Goal: Communication & Community: Answer question/provide support

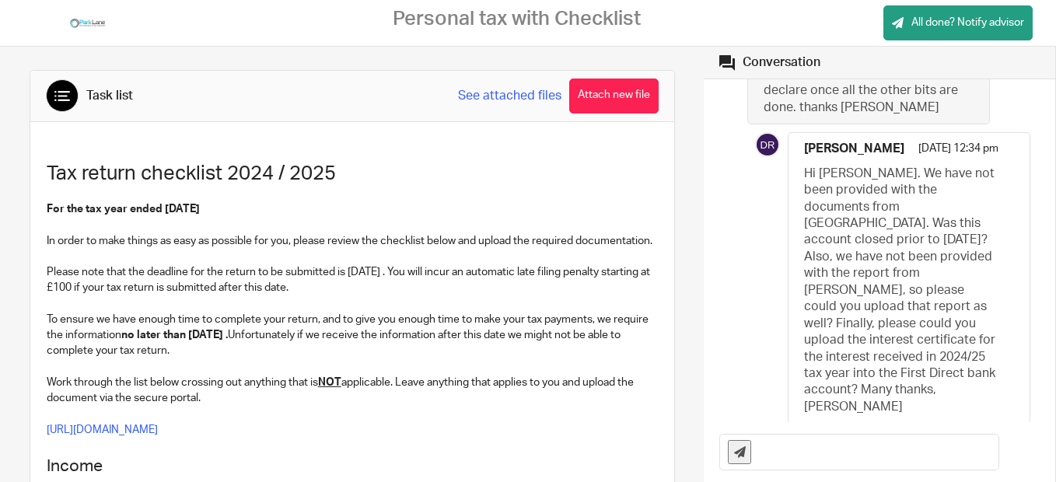
scroll to position [202, 0]
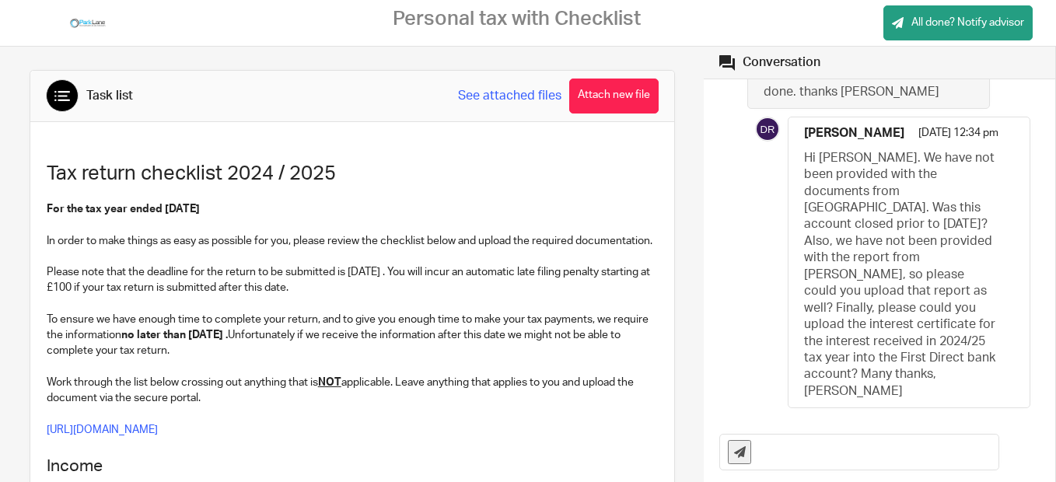
click at [501, 96] on link "See attached files" at bounding box center [509, 96] width 103 height 18
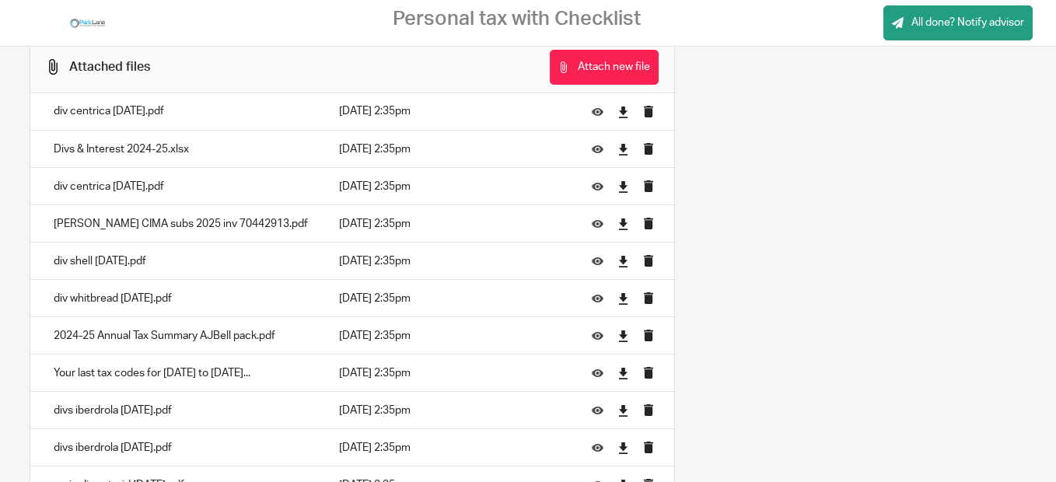
scroll to position [2508, 0]
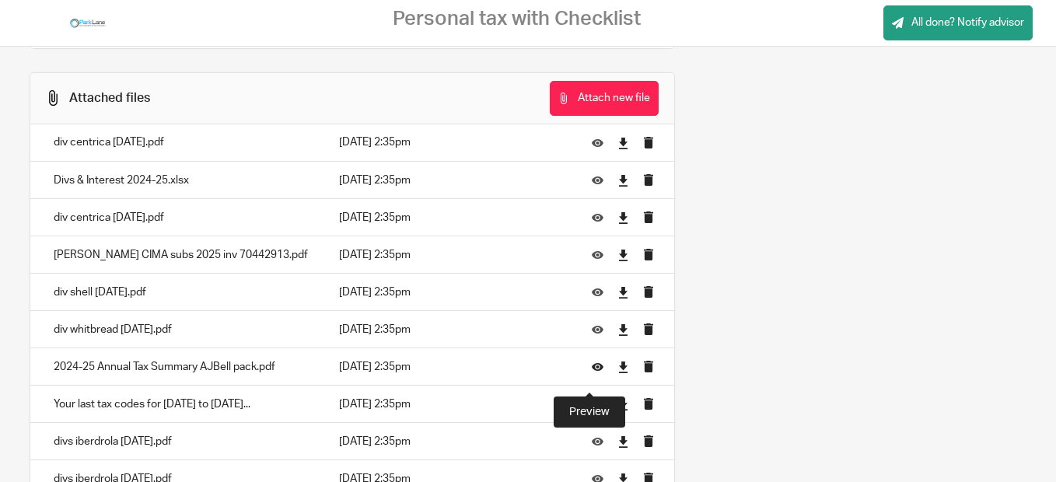
click at [592, 373] on icon at bounding box center [598, 368] width 12 height 12
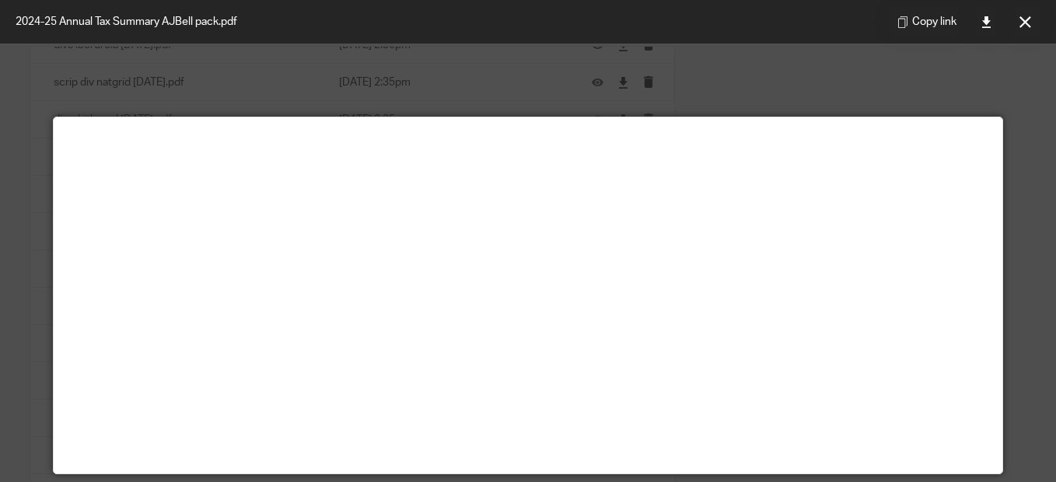
scroll to position [3005, 0]
click at [1025, 23] on icon at bounding box center [1025, 22] width 12 height 12
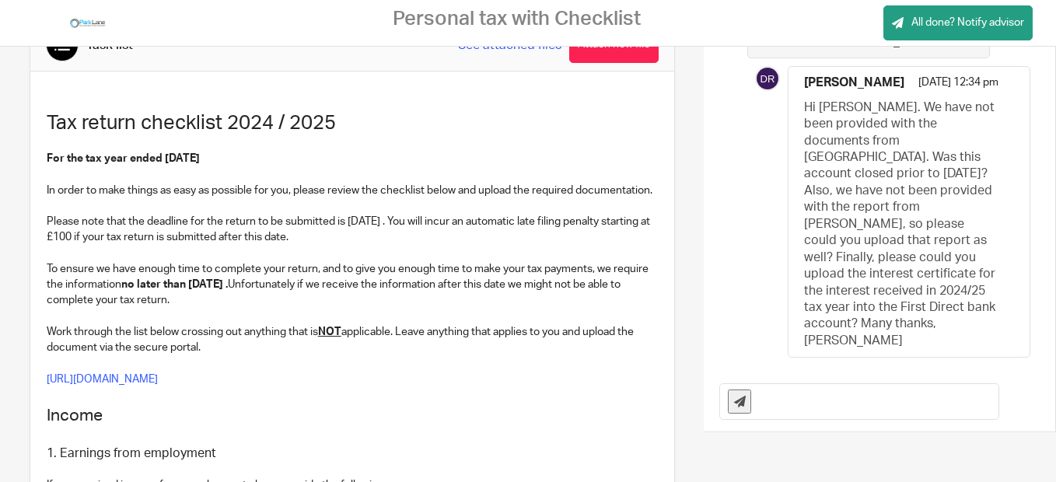
scroll to position [0, 0]
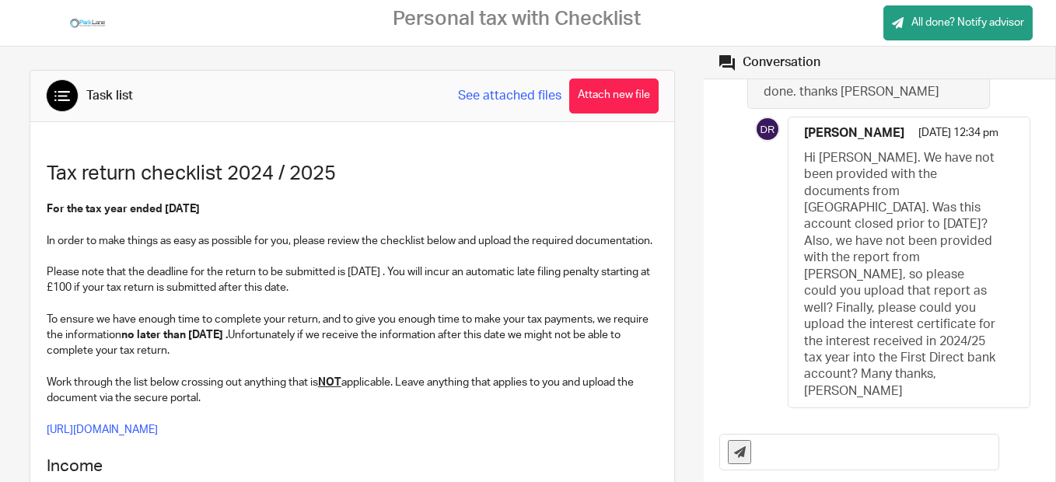
click at [759, 448] on input "text" at bounding box center [878, 452] width 239 height 35
click at [575, 344] on p "To ensure we have enough time to complete your return, and to give you enough t…" at bounding box center [352, 335] width 611 height 47
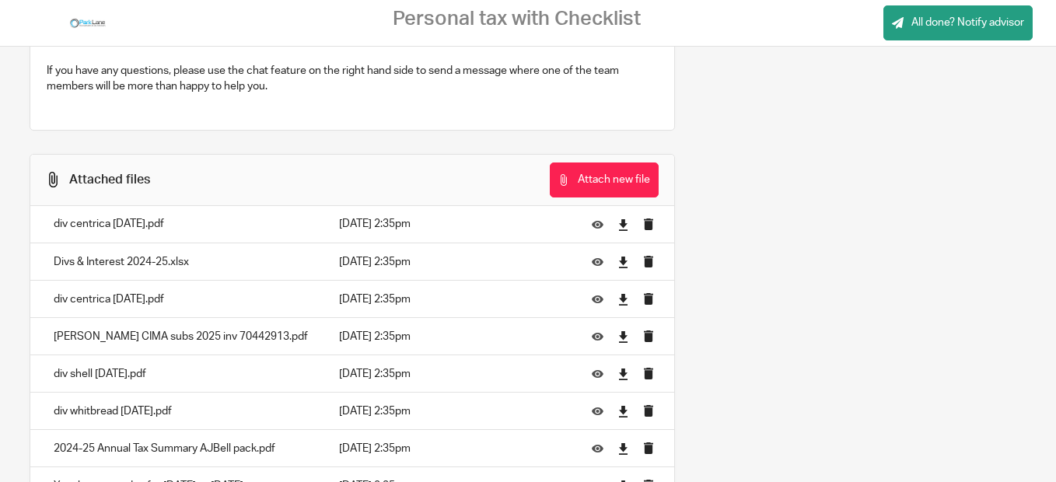
scroll to position [2457, 0]
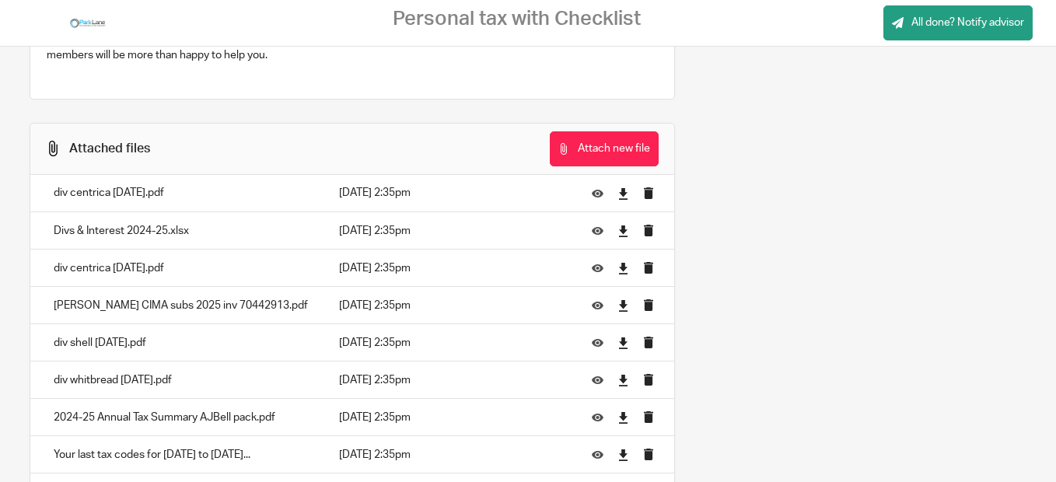
drag, startPoint x: 52, startPoint y: 426, endPoint x: 274, endPoint y: 438, distance: 221.9
click at [274, 436] on td "2024-25 Annual Tax Summary AJBell pack.pdf" at bounding box center [180, 417] width 301 height 37
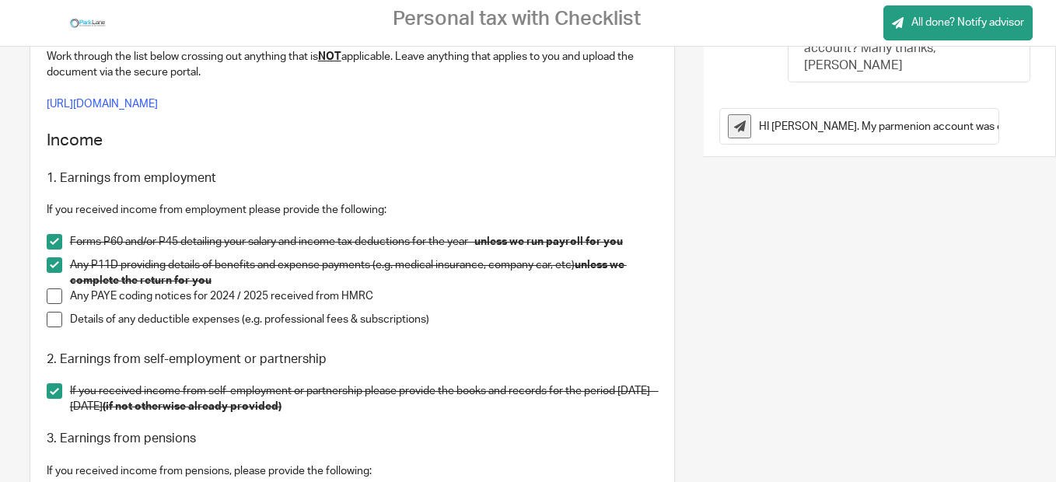
scroll to position [290, 0]
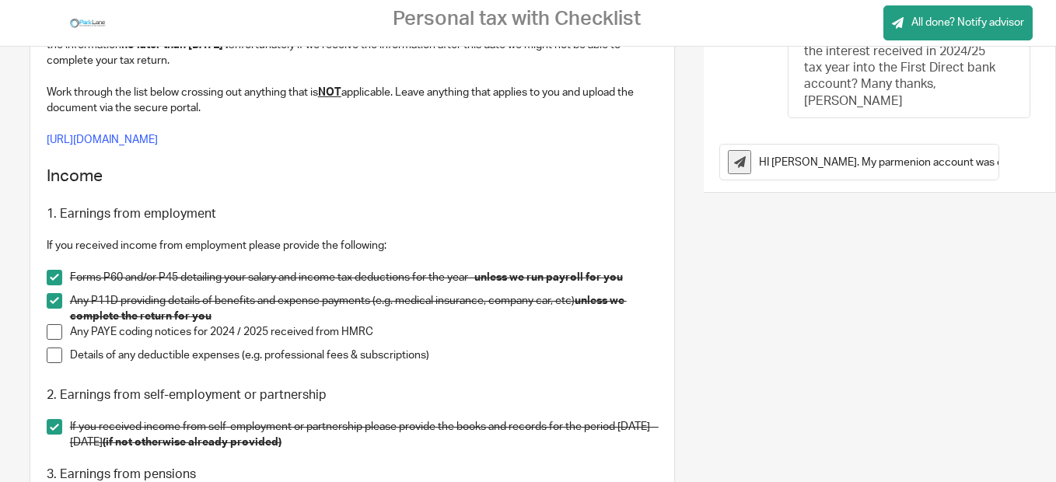
click at [935, 163] on input "HI [PERSON_NAME]. My parmenion account was closed in [DATE] and transferred to …" at bounding box center [878, 162] width 239 height 35
click at [586, 238] on p at bounding box center [352, 230] width 611 height 16
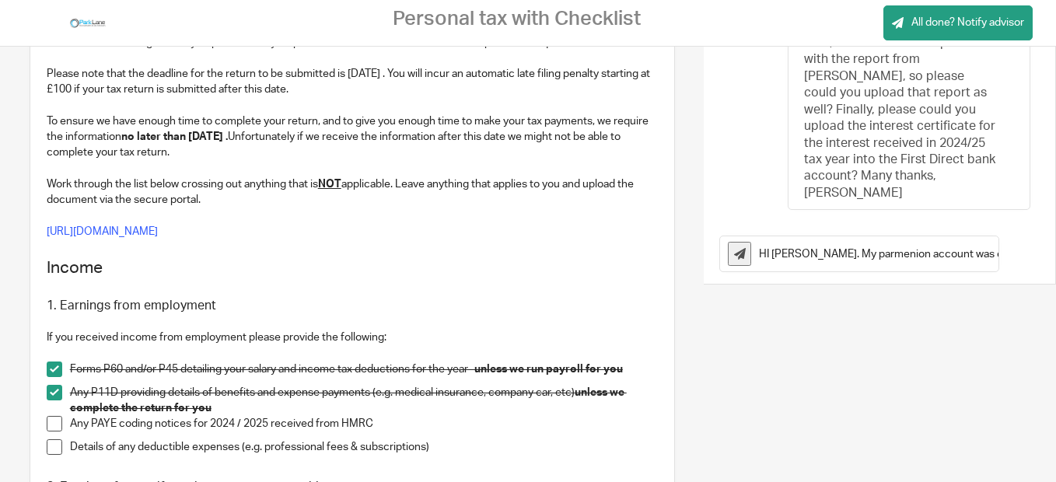
scroll to position [218, 0]
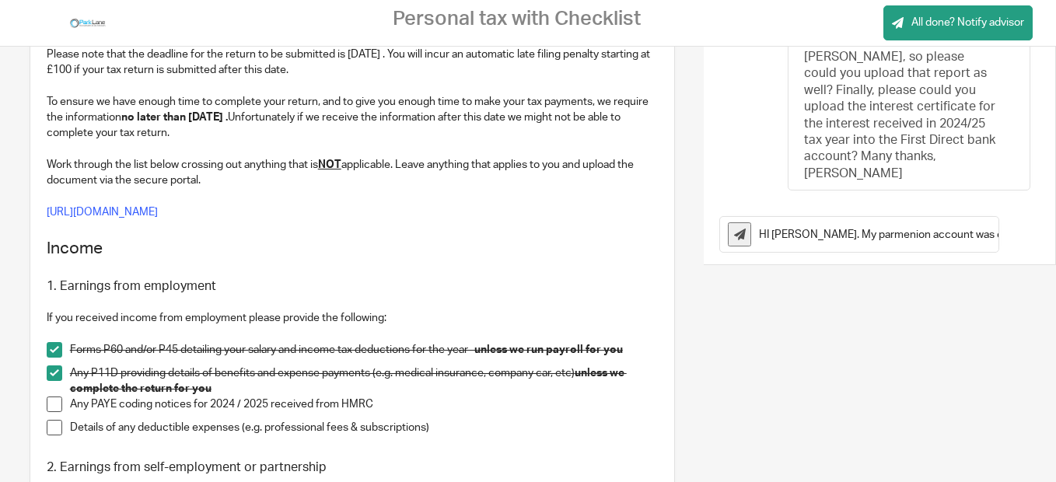
click at [883, 232] on input "HI [PERSON_NAME]. My parmenion account was closed in [DATE] and transferred to …" at bounding box center [878, 234] width 239 height 35
click at [931, 236] on input "HI [PERSON_NAME]. My parmenion account was closed in [DATE] and transferred to …" at bounding box center [878, 234] width 239 height 35
click at [833, 235] on input "HI [PERSON_NAME]. My parmenion account was closed in [DATE] and transferred to …" at bounding box center [878, 234] width 239 height 35
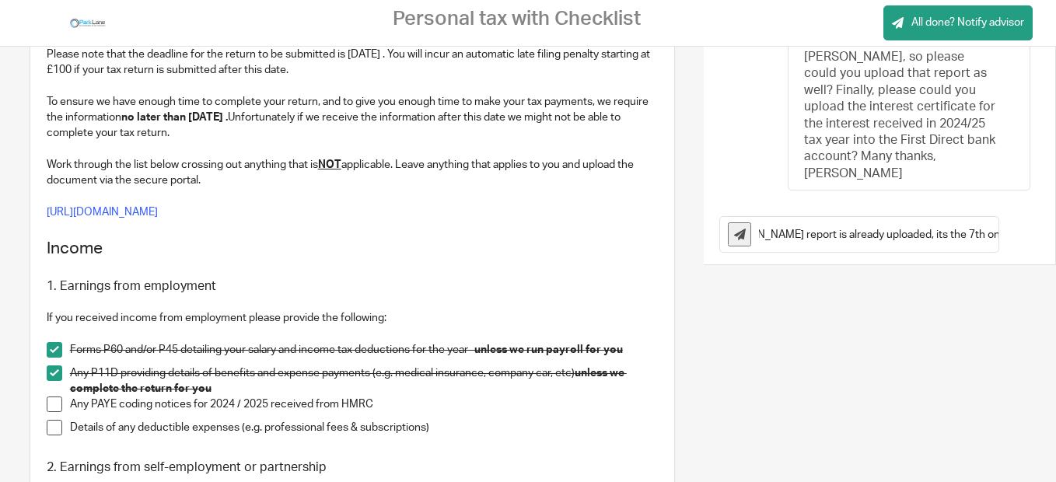
scroll to position [0, 563]
click at [550, 278] on p at bounding box center [352, 270] width 611 height 16
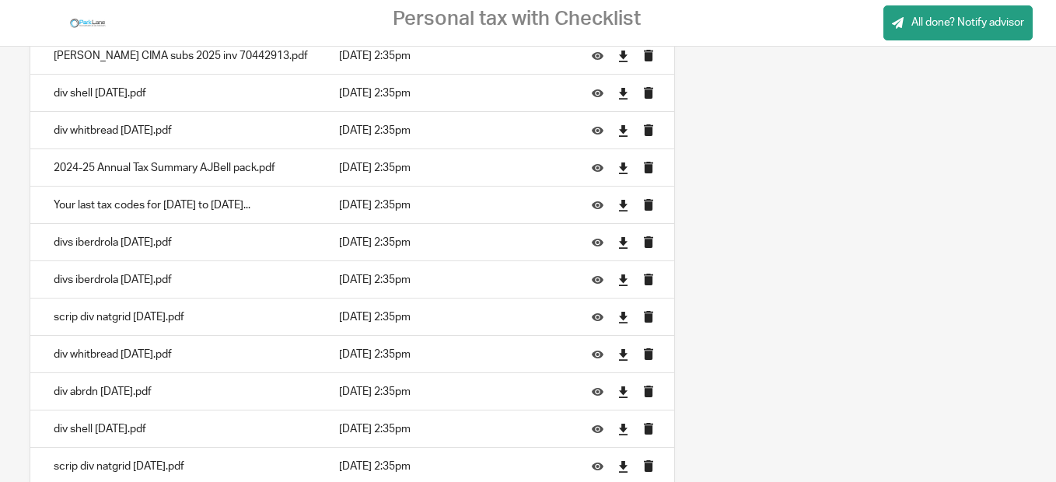
scroll to position [2706, 0]
drag, startPoint x: 58, startPoint y: 181, endPoint x: 126, endPoint y: 192, distance: 68.5
click at [126, 177] on p "2024-25 Annual Tax Summary AJBell pack.pdf" at bounding box center [181, 169] width 254 height 16
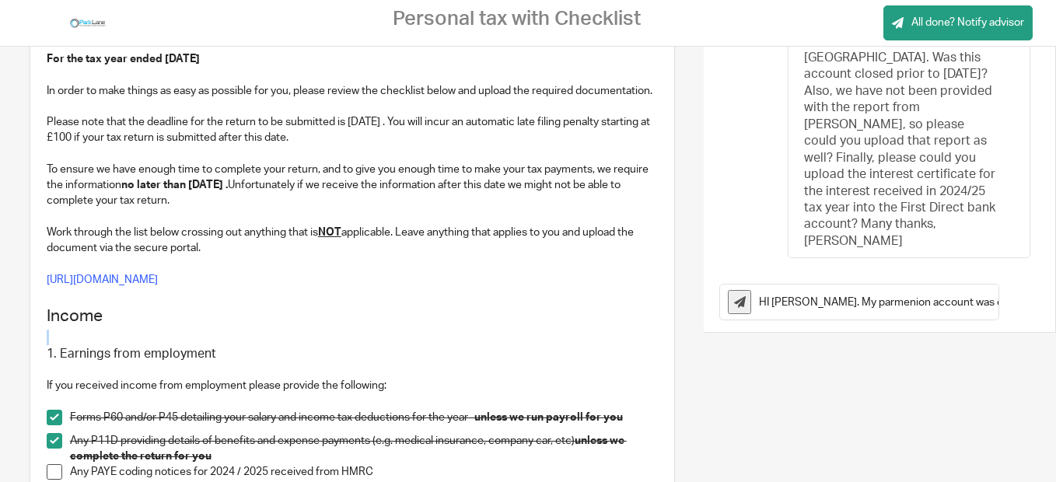
scroll to position [144, 0]
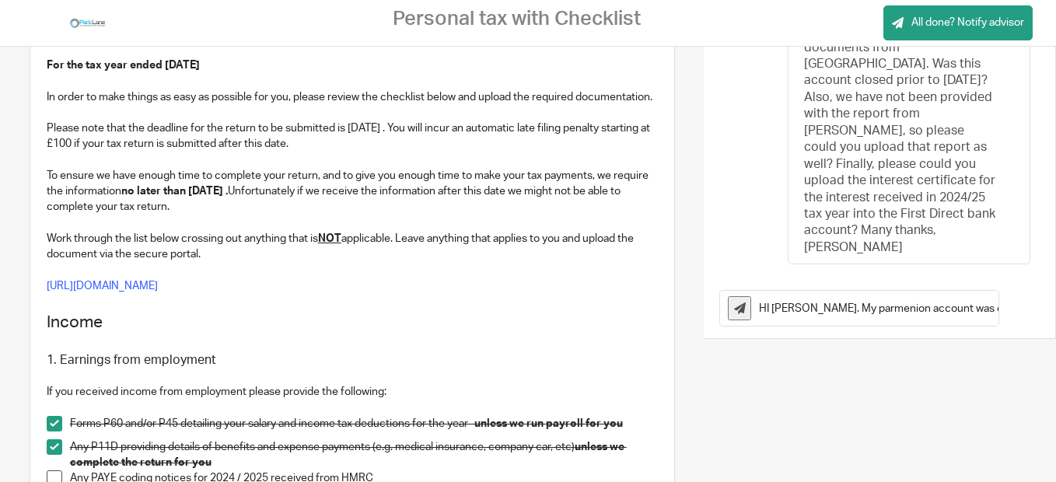
click at [886, 304] on input "HI [PERSON_NAME]. My parmenion account was closed in [DATE] and transferred to …" at bounding box center [878, 308] width 239 height 35
click at [568, 351] on p at bounding box center [352, 344] width 611 height 16
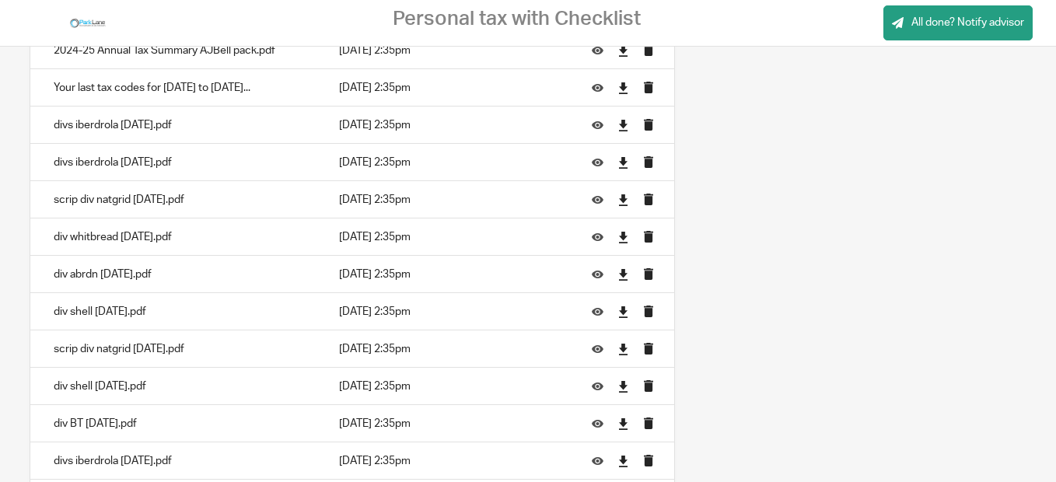
scroll to position [2694, 0]
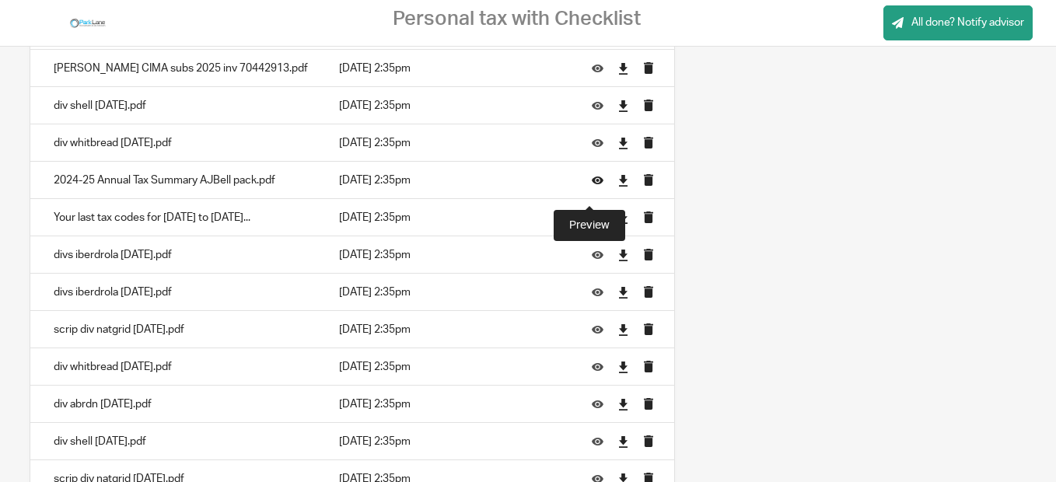
click at [592, 187] on icon at bounding box center [598, 181] width 12 height 12
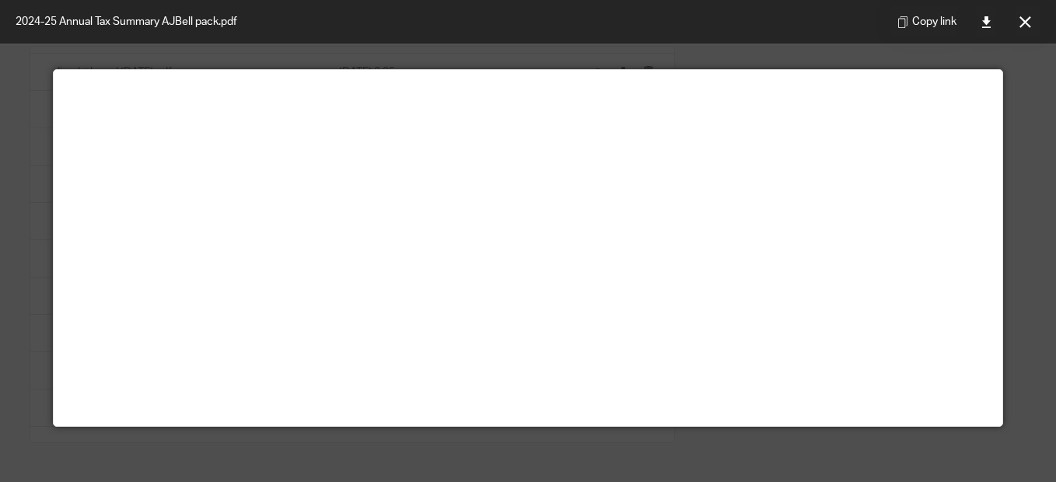
scroll to position [73, 0]
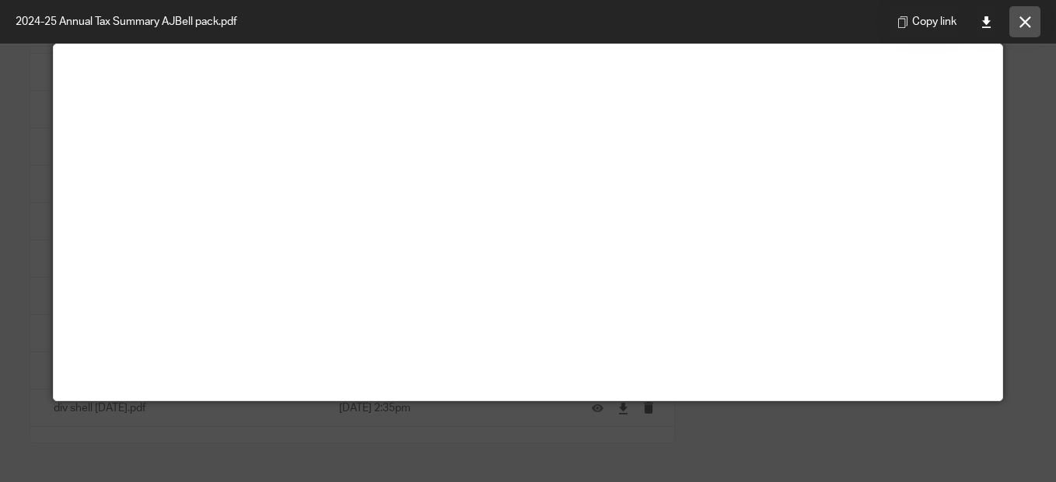
click at [1024, 22] on icon at bounding box center [1025, 22] width 12 height 12
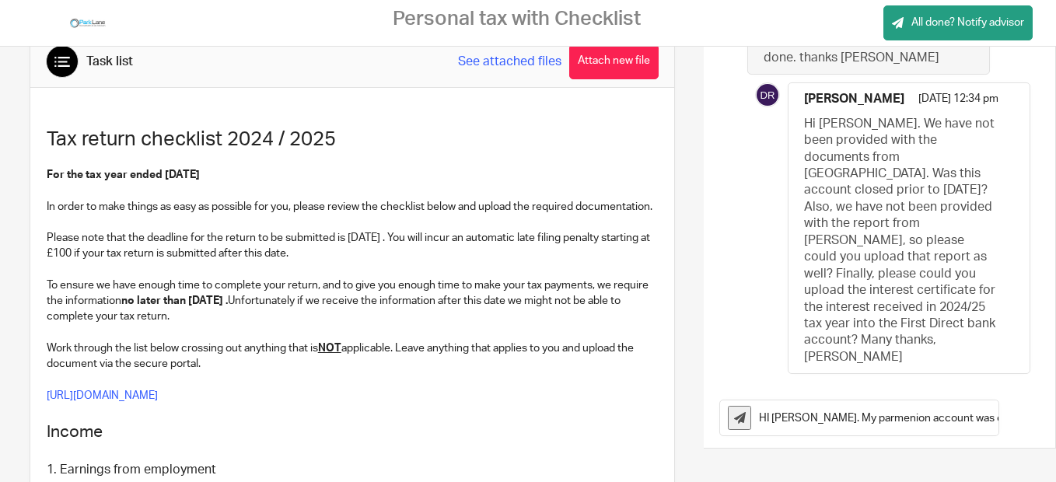
scroll to position [0, 0]
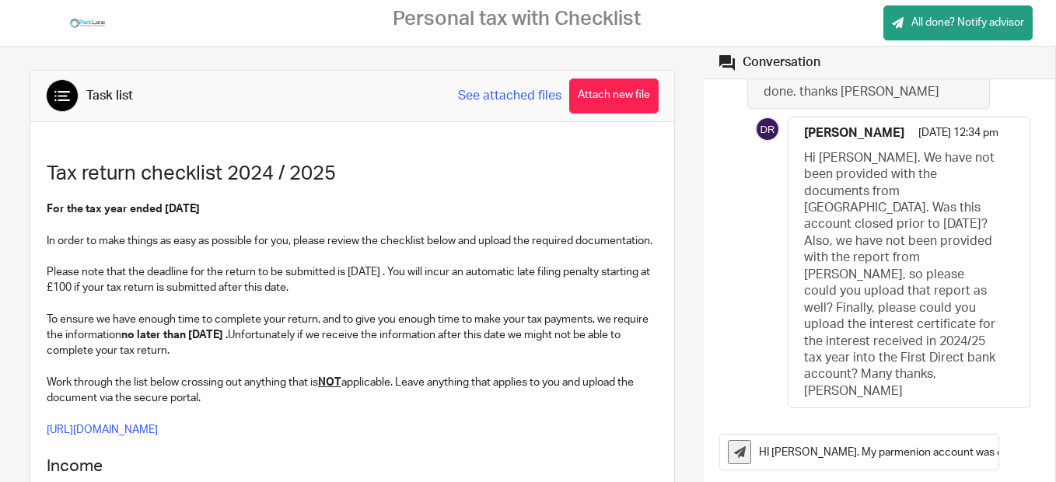
click at [890, 450] on input "HI [PERSON_NAME]. My parmenion account was closed in [DATE] and transferred to …" at bounding box center [878, 452] width 239 height 35
type input "HI [PERSON_NAME]. My parmenion account was closed in [DATE] and transferred to …"
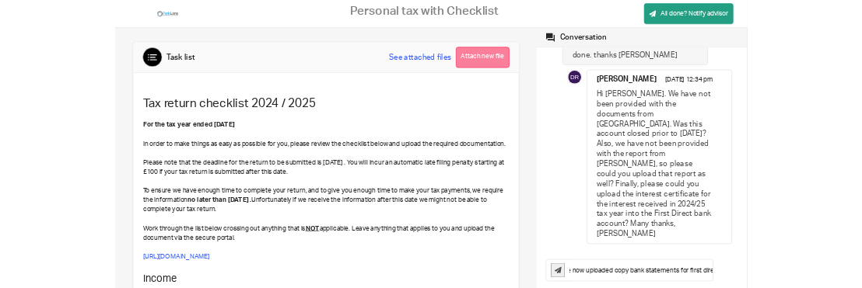
scroll to position [0, 0]
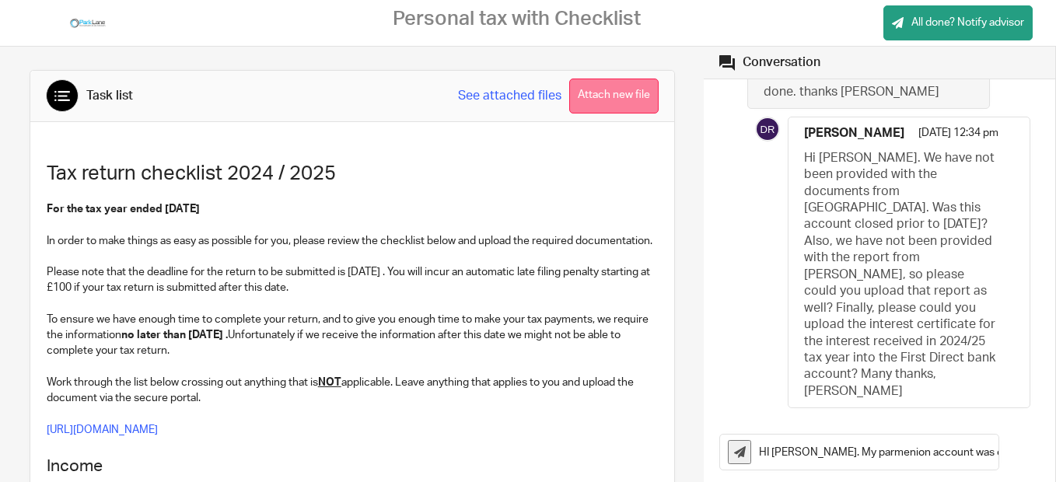
click at [620, 95] on button "Attach new file" at bounding box center [613, 96] width 89 height 35
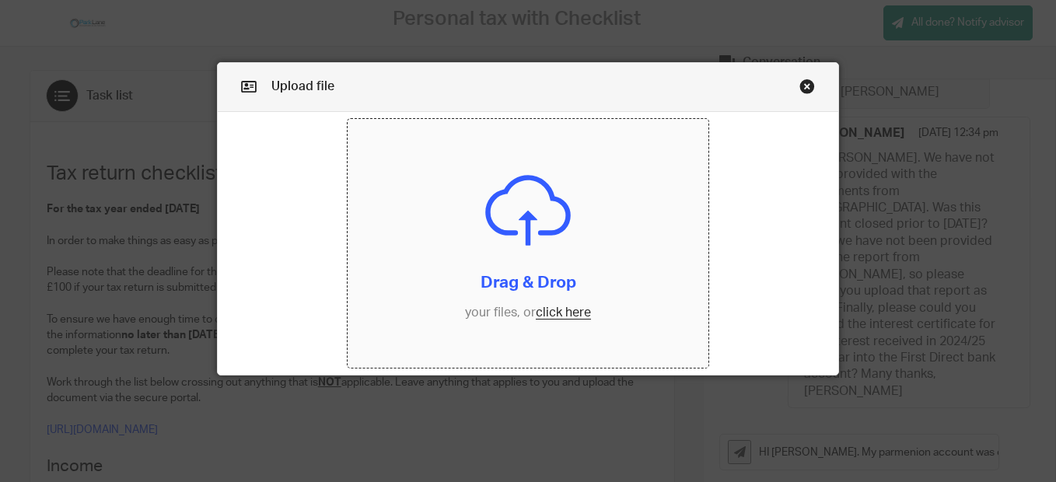
click at [551, 310] on input "file" at bounding box center [528, 243] width 361 height 249
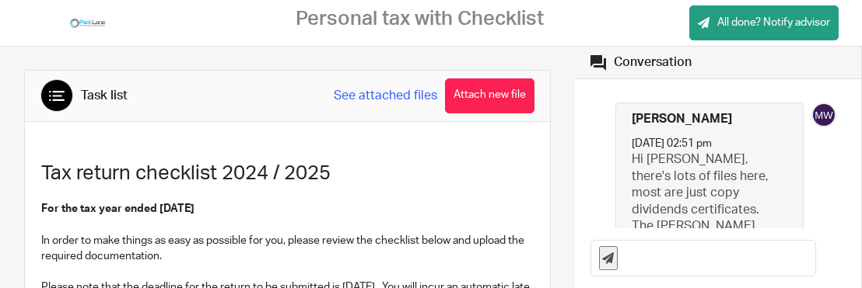
scroll to position [563, 0]
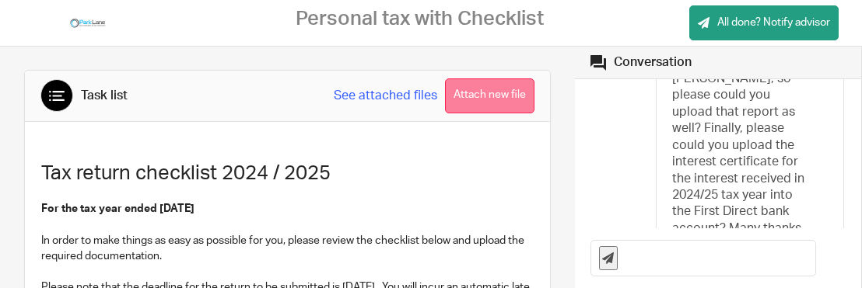
click at [481, 96] on button "Attach new file" at bounding box center [489, 96] width 89 height 35
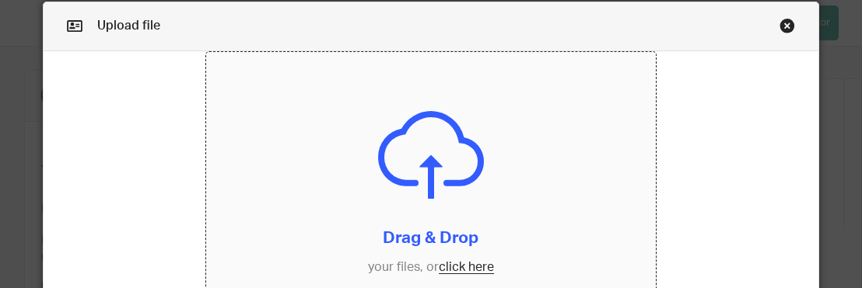
scroll to position [31, 0]
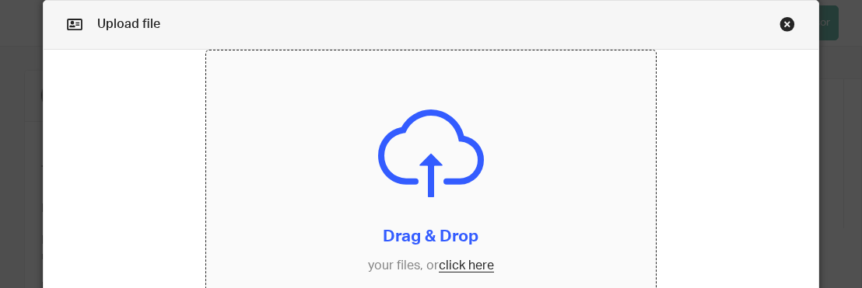
drag, startPoint x: 304, startPoint y: 96, endPoint x: 305, endPoint y: 153, distance: 57.5
click at [305, 153] on input "file" at bounding box center [431, 186] width 450 height 271
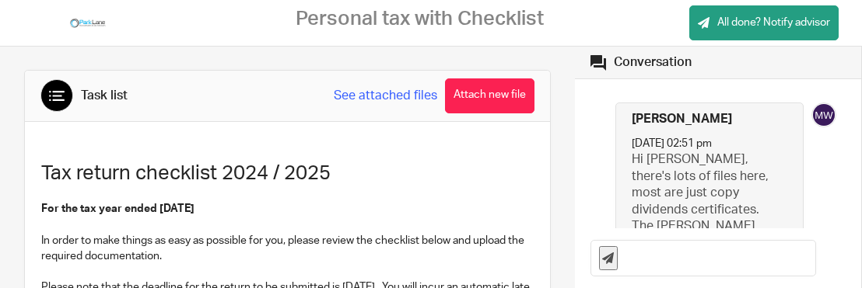
scroll to position [563, 0]
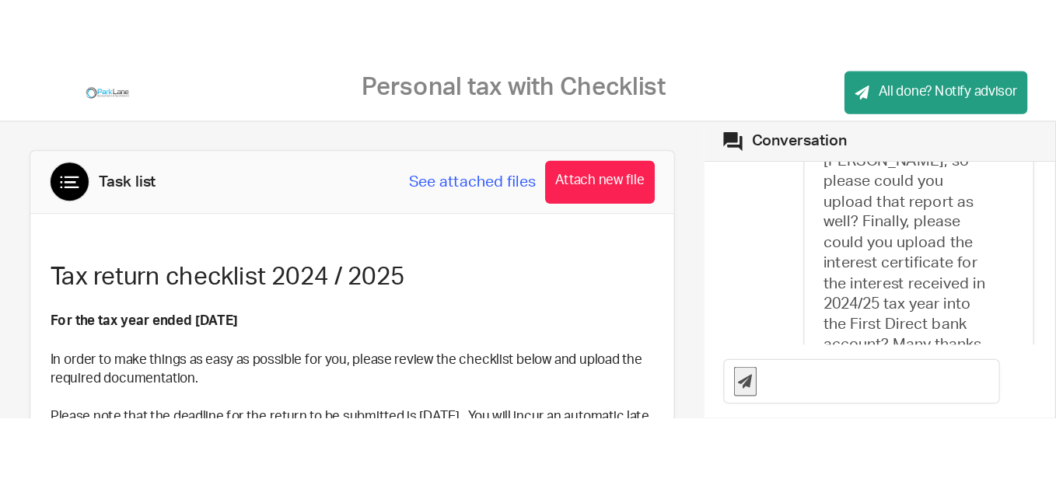
scroll to position [202, 0]
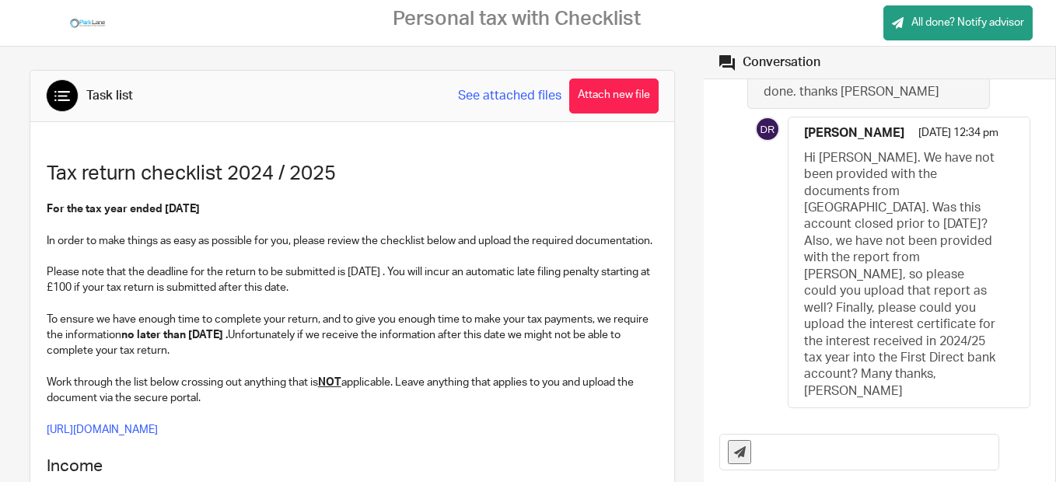
click at [804, 288] on input "text" at bounding box center [878, 452] width 239 height 35
click at [511, 96] on link "See attached files" at bounding box center [509, 96] width 103 height 18
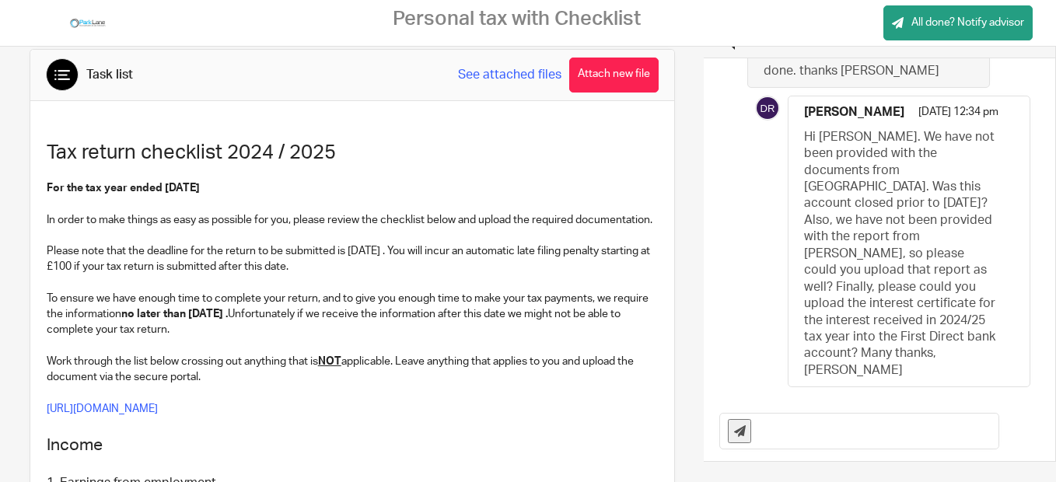
scroll to position [0, 0]
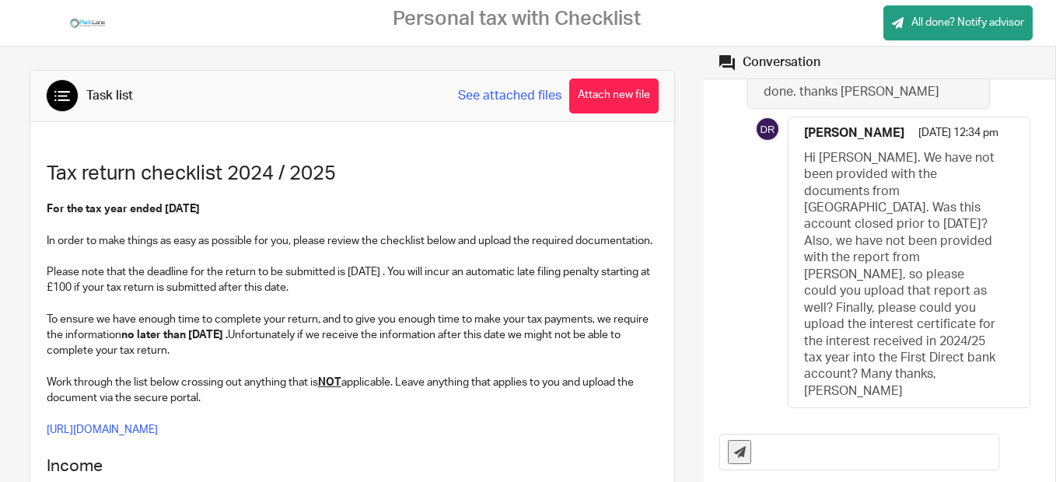
click at [795, 288] on input "text" at bounding box center [878, 452] width 239 height 35
type input "Hi Daniela, My parmenion account was closed in sept 2023 and transferred to ope…"
click at [734, 288] on icon at bounding box center [740, 452] width 12 height 12
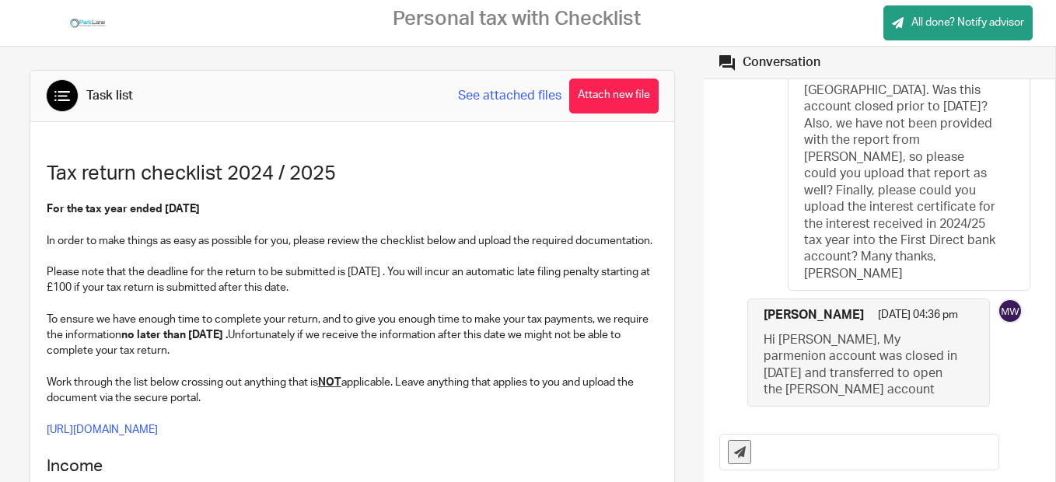
scroll to position [318, 0]
click at [759, 288] on input "text" at bounding box center [878, 452] width 239 height 35
type input "The AJ Bell file is already loaded its the 7th on the list called 2024/25 Annua…"
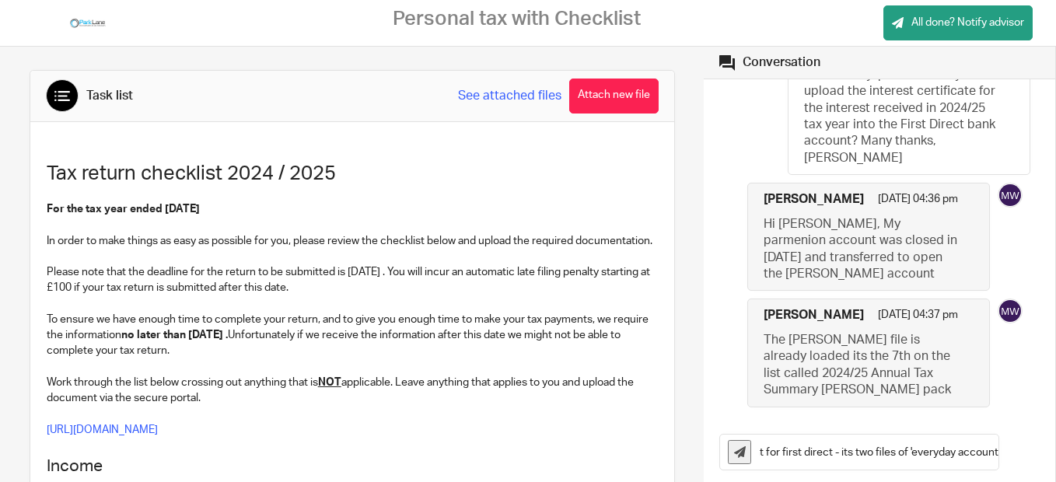
scroll to position [0, 184]
click at [623, 288] on p at bounding box center [352, 367] width 611 height 16
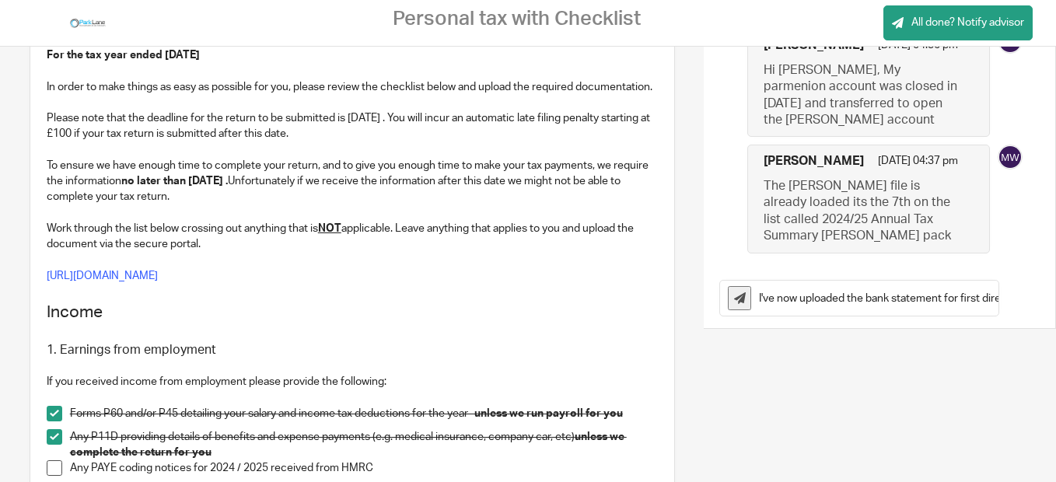
scroll to position [156, 0]
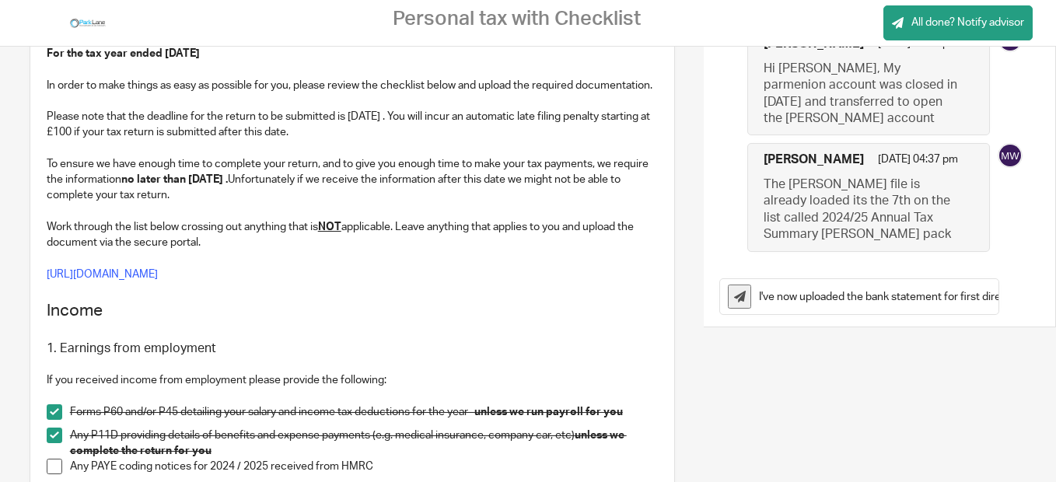
click at [861, 288] on input "I've now uploaded the bank statement for first direct - its two files of 'every…" at bounding box center [878, 296] width 239 height 35
type input "I've now uploaded the bank statement for first direct - its two files of 'every…"
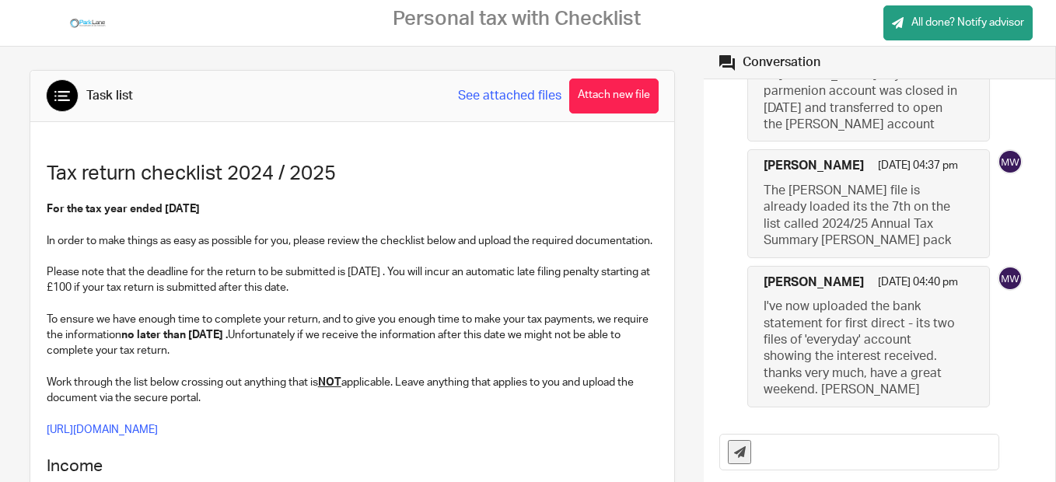
scroll to position [615, 0]
click at [861, 20] on span "All done? Notify advisor" at bounding box center [967, 23] width 113 height 16
